Goal: Navigation & Orientation: Find specific page/section

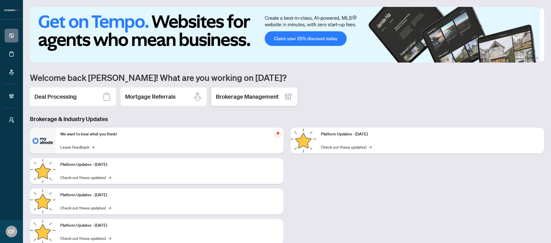
click at [250, 94] on h2 "Brokerage Management" at bounding box center [247, 97] width 63 height 8
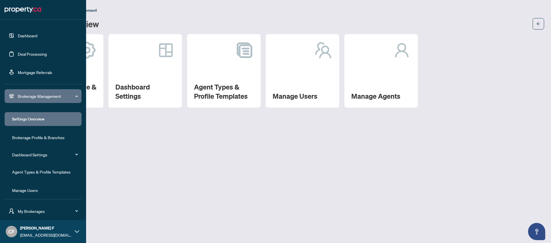
click at [33, 215] on div "My Brokerages" at bounding box center [43, 211] width 77 height 14
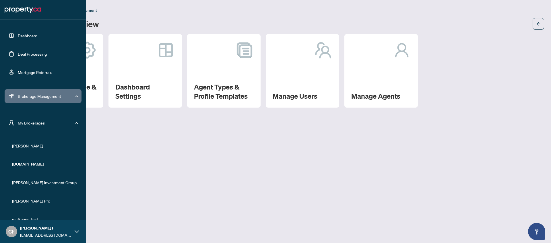
click at [28, 147] on span "RAHR" at bounding box center [44, 146] width 65 height 6
